Goal: Information Seeking & Learning: Compare options

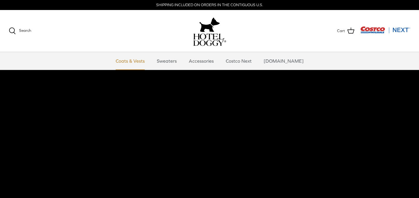
click at [138, 60] on link "Coats & Vests" at bounding box center [130, 61] width 40 height 18
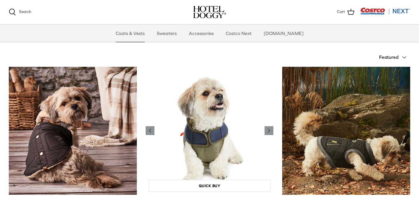
scroll to position [114, 0]
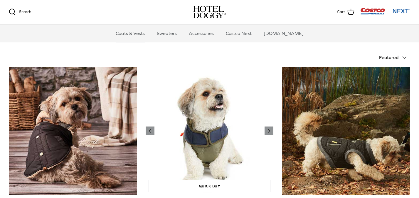
click at [227, 134] on img "Color Block Mixed Media Utility Vest" at bounding box center [210, 131] width 128 height 128
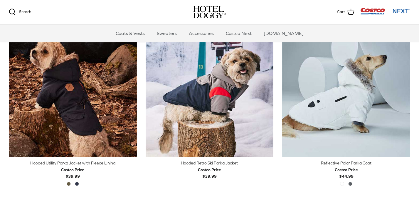
scroll to position [327, 0]
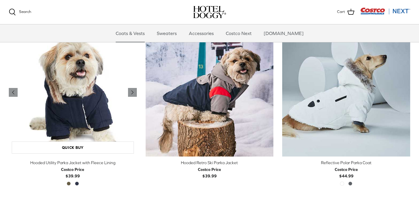
click at [82, 104] on img "Hooded Utility Parka Jacket with Fleece Lining" at bounding box center [73, 92] width 128 height 128
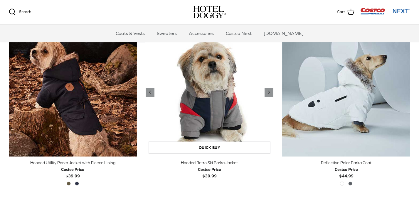
click at [199, 95] on img "Hooded Retro Ski Parka Jacket" at bounding box center [210, 92] width 128 height 128
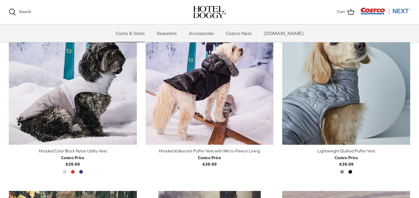
scroll to position [517, 0]
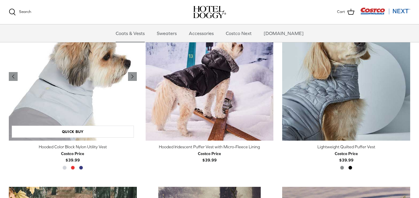
click at [88, 98] on img "Hooded Color Block Nylon Utility Vest" at bounding box center [73, 77] width 128 height 128
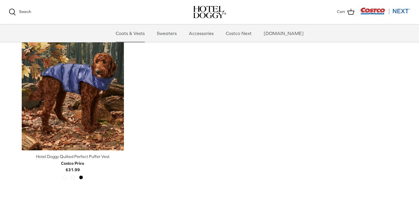
scroll to position [1033, 0]
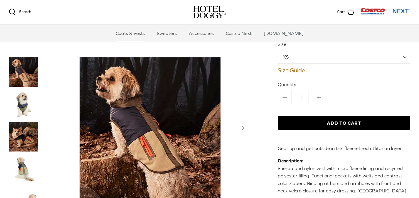
scroll to position [59, 0]
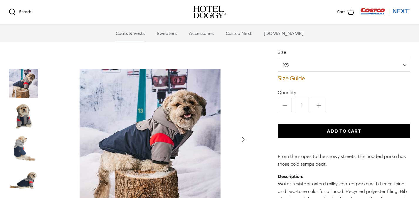
scroll to position [51, 0]
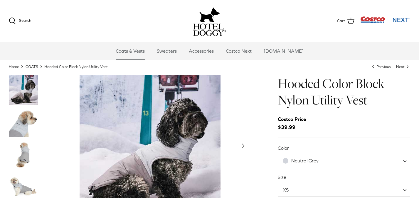
scroll to position [15, 0]
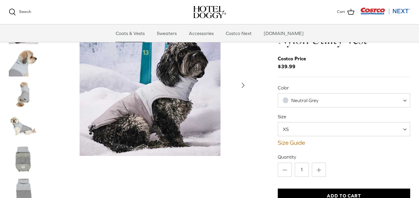
click at [300, 103] on div "Neutral Grey" at bounding box center [301, 100] width 36 height 6
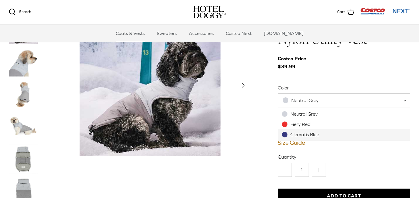
select select "Clematis Blue"
